Goal: Information Seeking & Learning: Learn about a topic

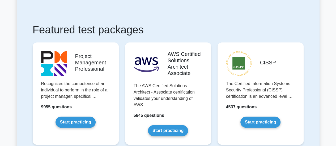
scroll to position [101, 0]
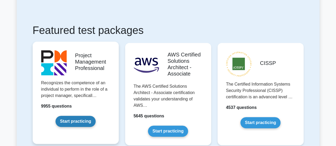
click at [78, 117] on link "Start practicing" at bounding box center [76, 121] width 40 height 11
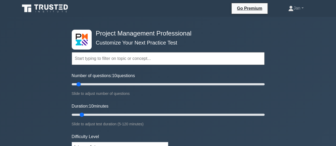
click at [93, 62] on input "text" at bounding box center [168, 58] width 193 height 13
click at [105, 43] on div "Topics Scope Management Time Management Cost Management Quality Management Risk…" at bounding box center [168, 51] width 193 height 30
